Goal: Navigation & Orientation: Find specific page/section

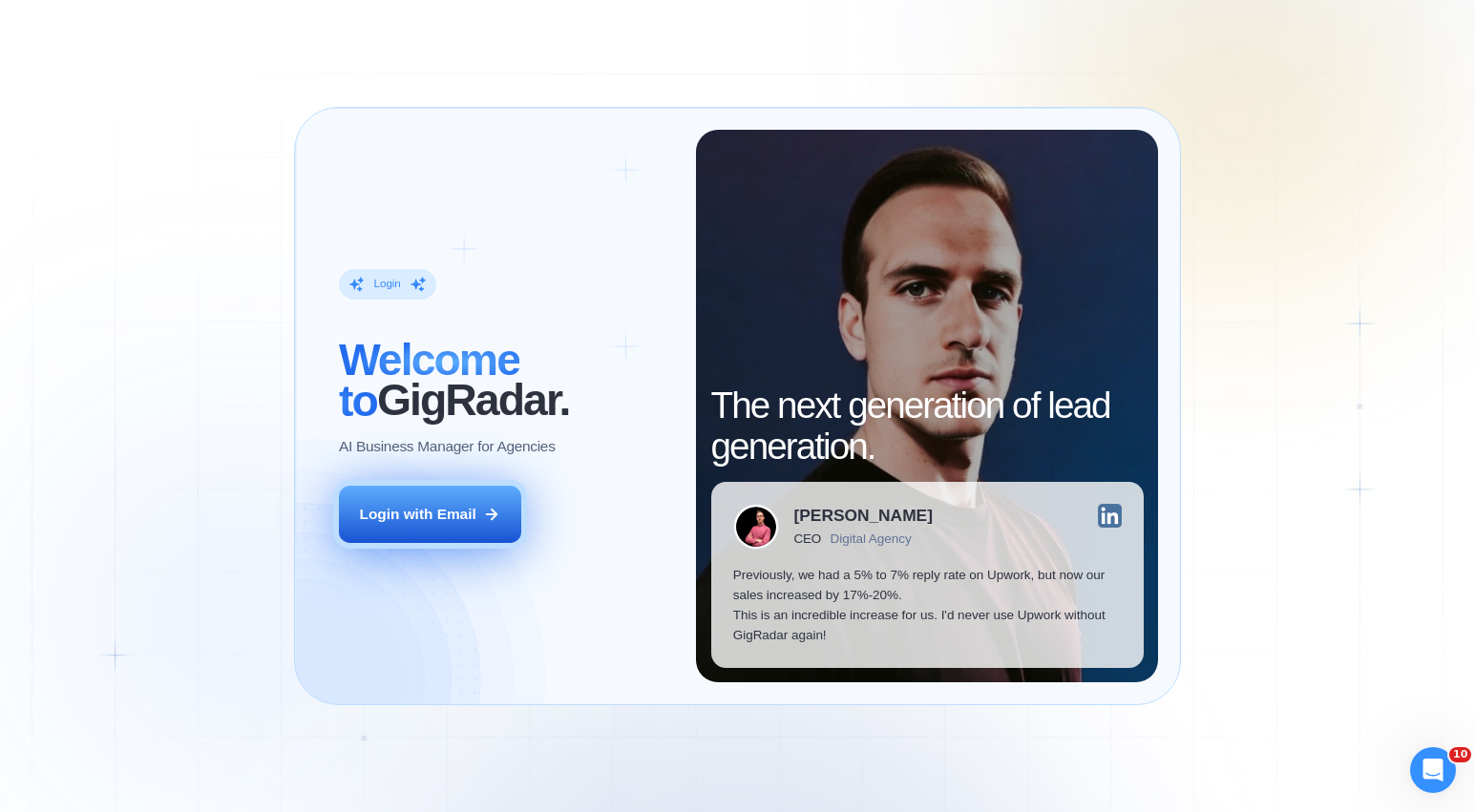
click at [445, 538] on button "Login with Email" at bounding box center [430, 515] width 183 height 57
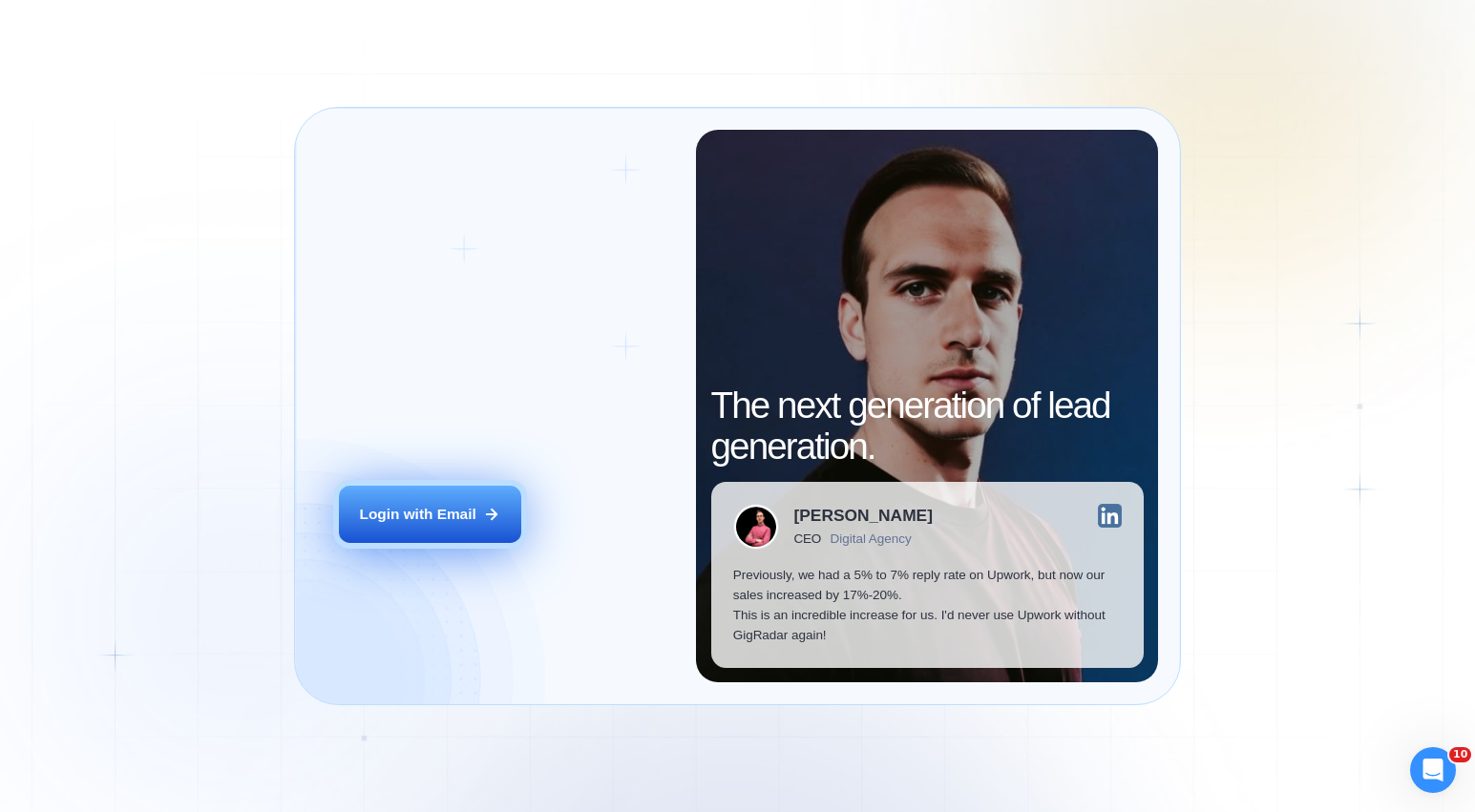
click at [459, 527] on button "Login with Email" at bounding box center [430, 515] width 183 height 57
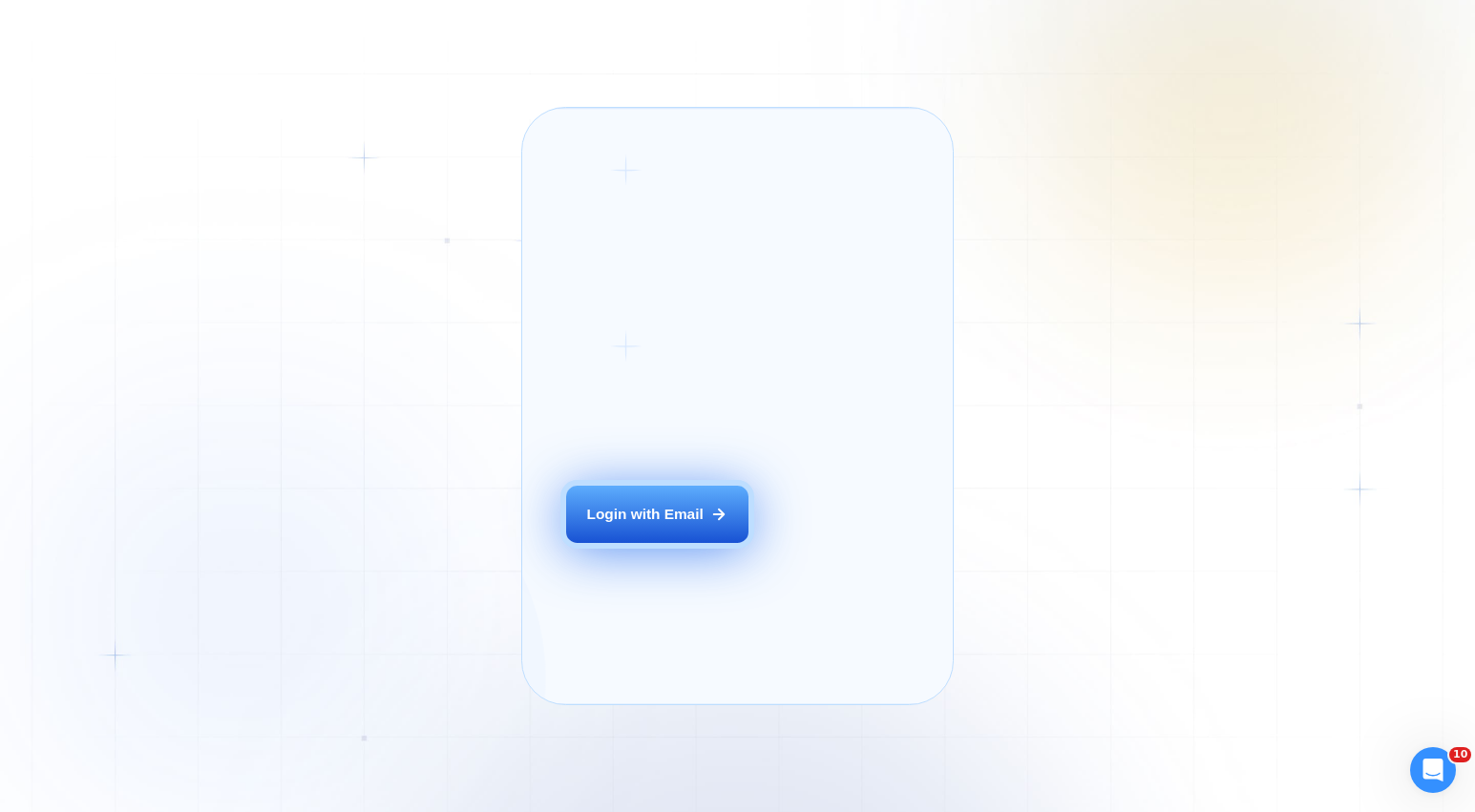
click at [636, 524] on div "Login with Email" at bounding box center [645, 514] width 117 height 20
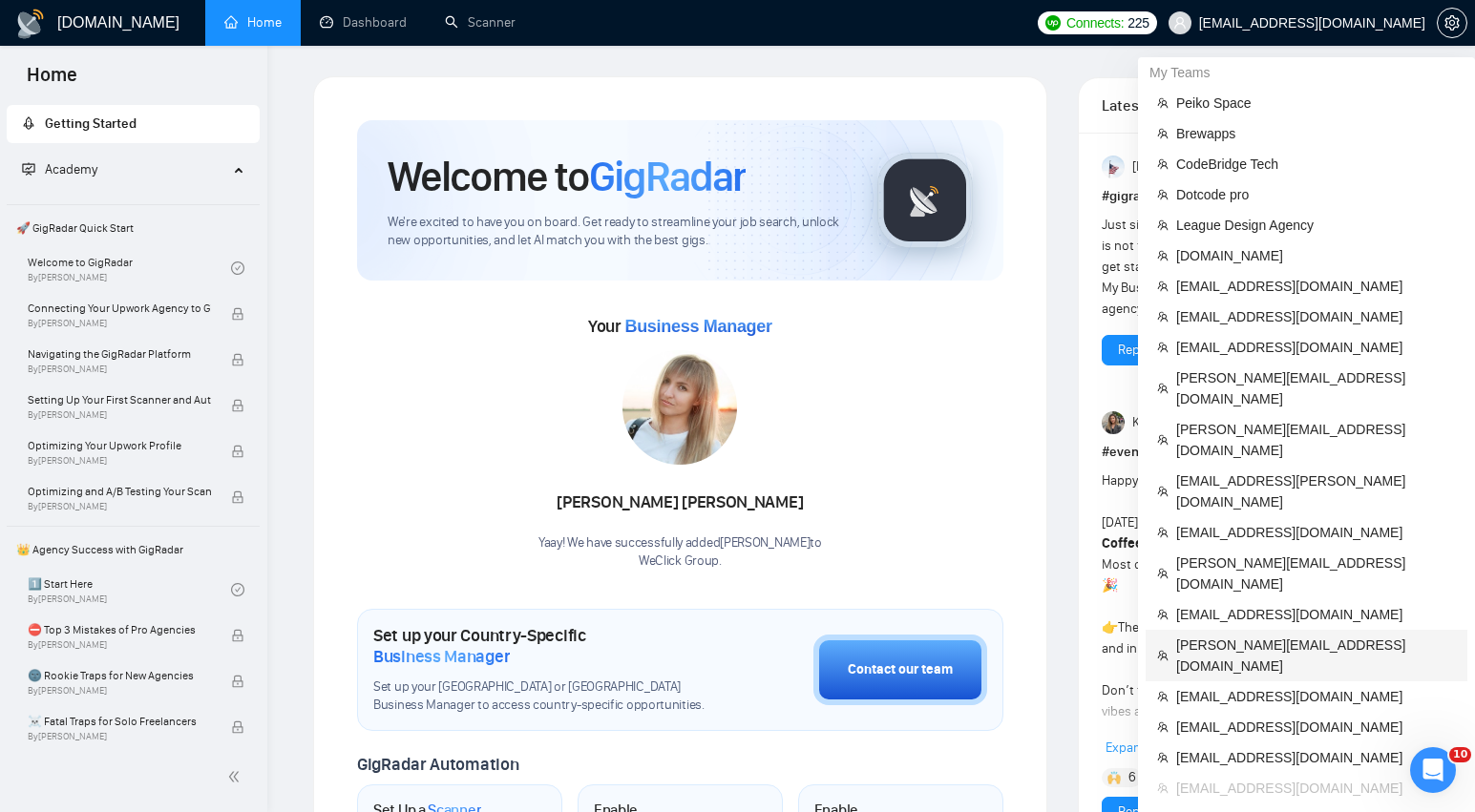
click at [1272, 635] on span "[PERSON_NAME][EMAIL_ADDRESS][DOMAIN_NAME]" at bounding box center [1315, 656] width 280 height 42
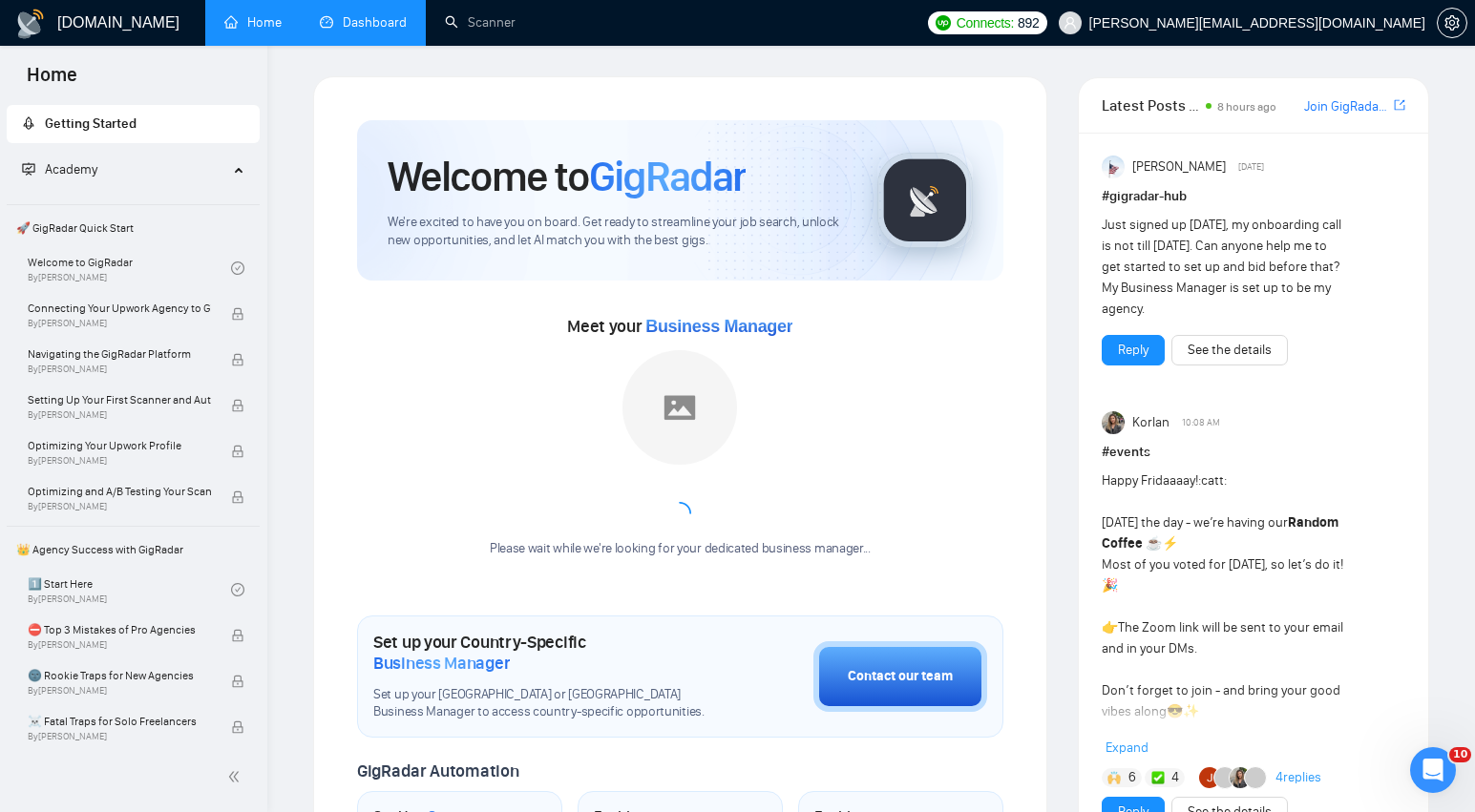
click at [380, 31] on link "Dashboard" at bounding box center [364, 22] width 87 height 16
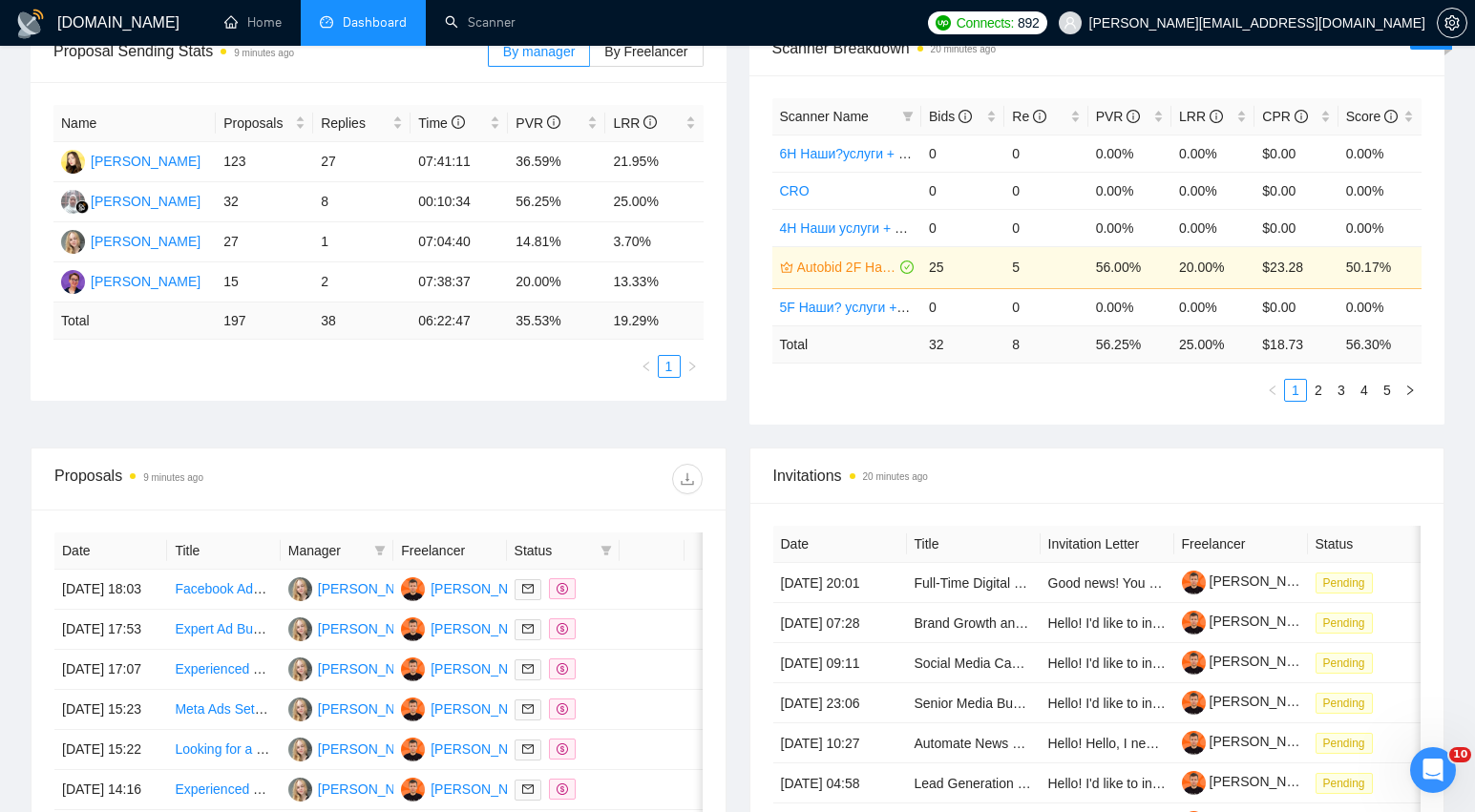
scroll to position [293, 0]
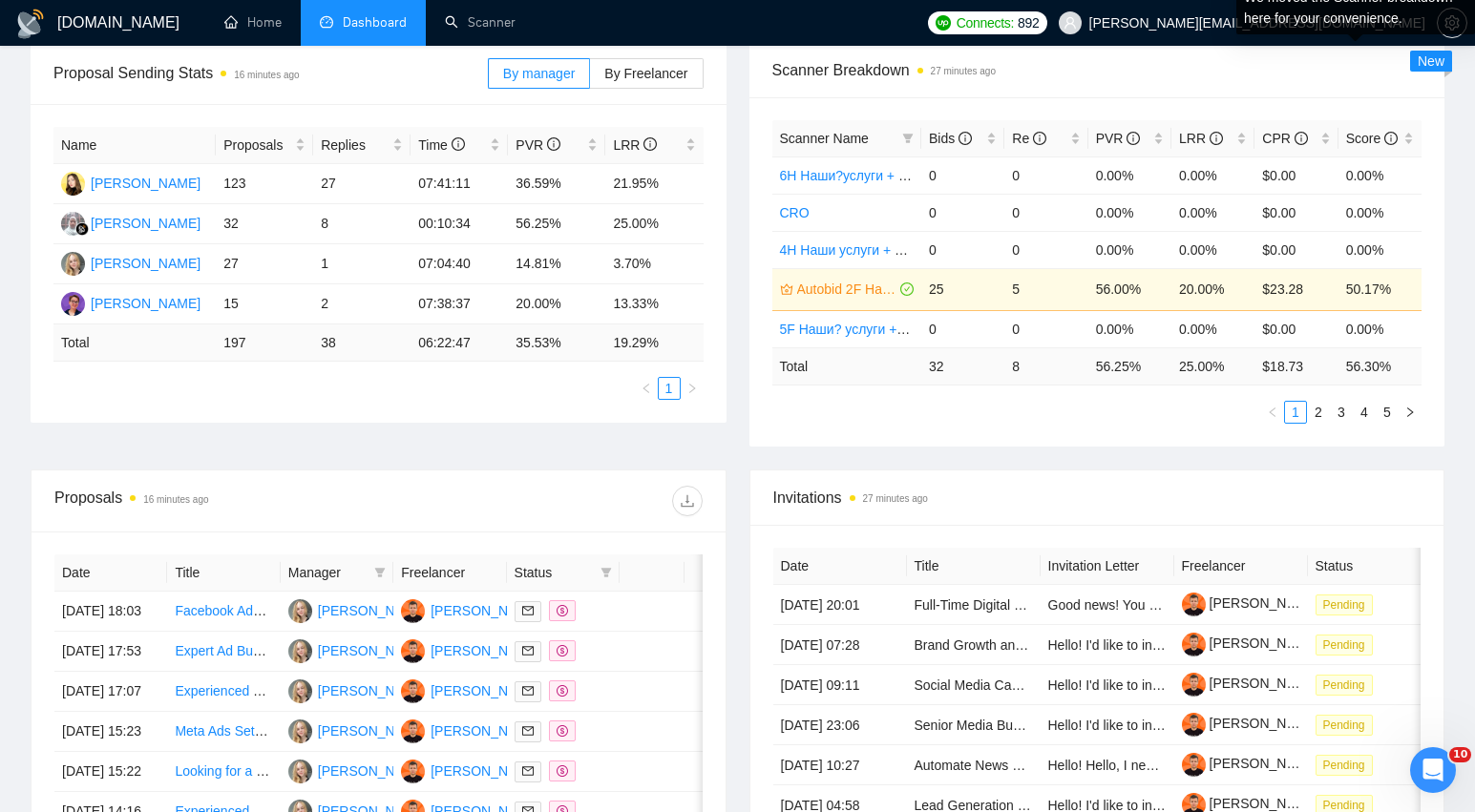
click at [1458, 19] on div "We moved the Scanner breakdown here for your convenience." at bounding box center [1355, 8] width 239 height 53
click at [1469, 28] on div "Connects: 892 [PERSON_NAME][EMAIL_ADDRESS][DOMAIN_NAME]" at bounding box center [1196, 23] width 557 height 45
click at [1449, 27] on icon "setting" at bounding box center [1451, 22] width 15 height 15
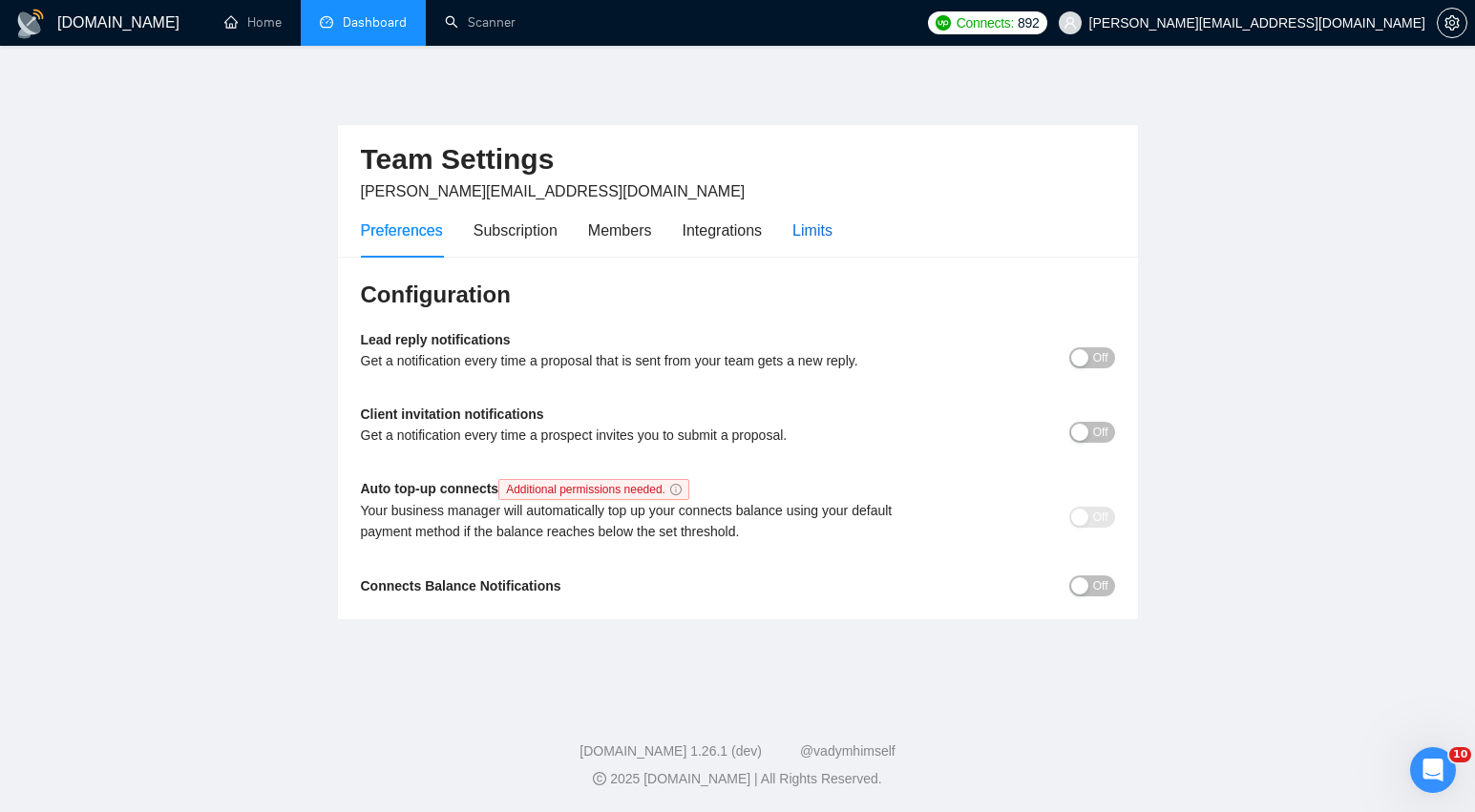
click at [833, 234] on div "Limits" at bounding box center [812, 230] width 41 height 24
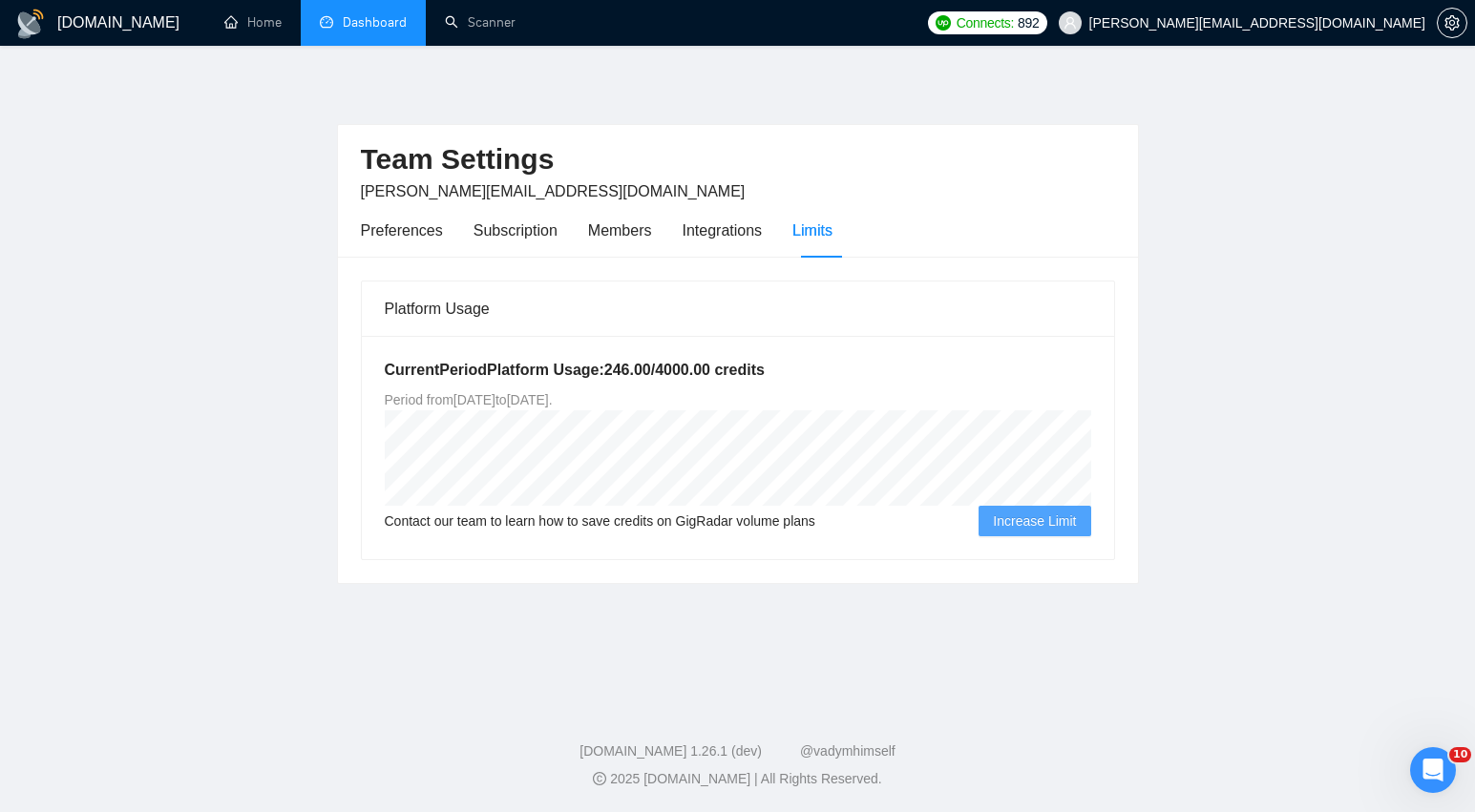
click at [372, 25] on link "Dashboard" at bounding box center [364, 22] width 87 height 16
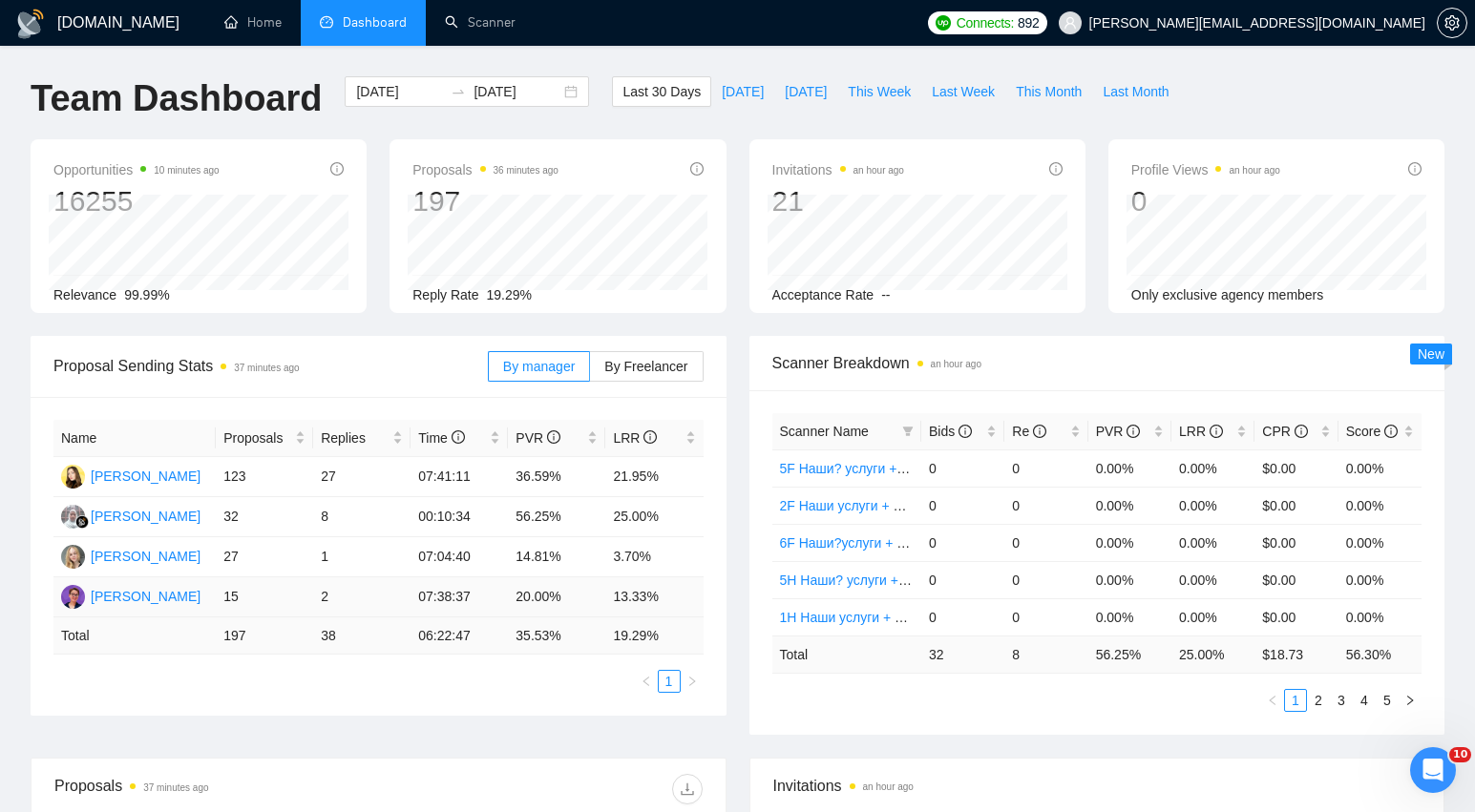
click at [0, 0] on div "[DOMAIN_NAME] Home Dashboard Scanner Connects: 892 [PERSON_NAME][EMAIL_ADDRESS]…" at bounding box center [737, 757] width 1475 height 1513
